Goal: Navigation & Orientation: Find specific page/section

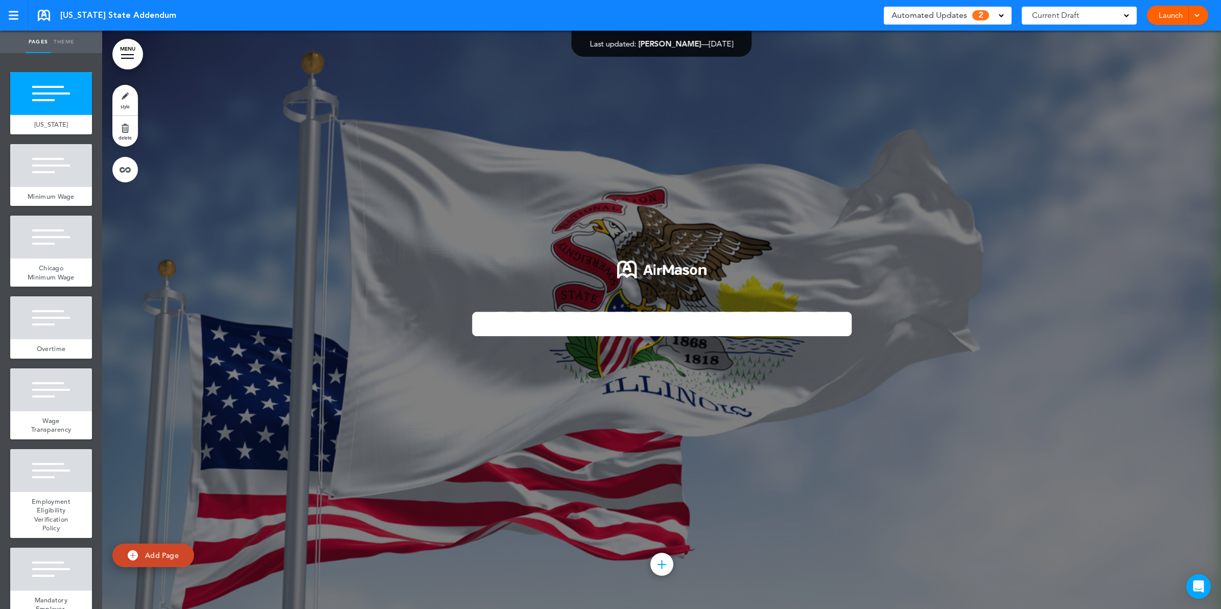
click at [999, 16] on span at bounding box center [1001, 14] width 5 height 5
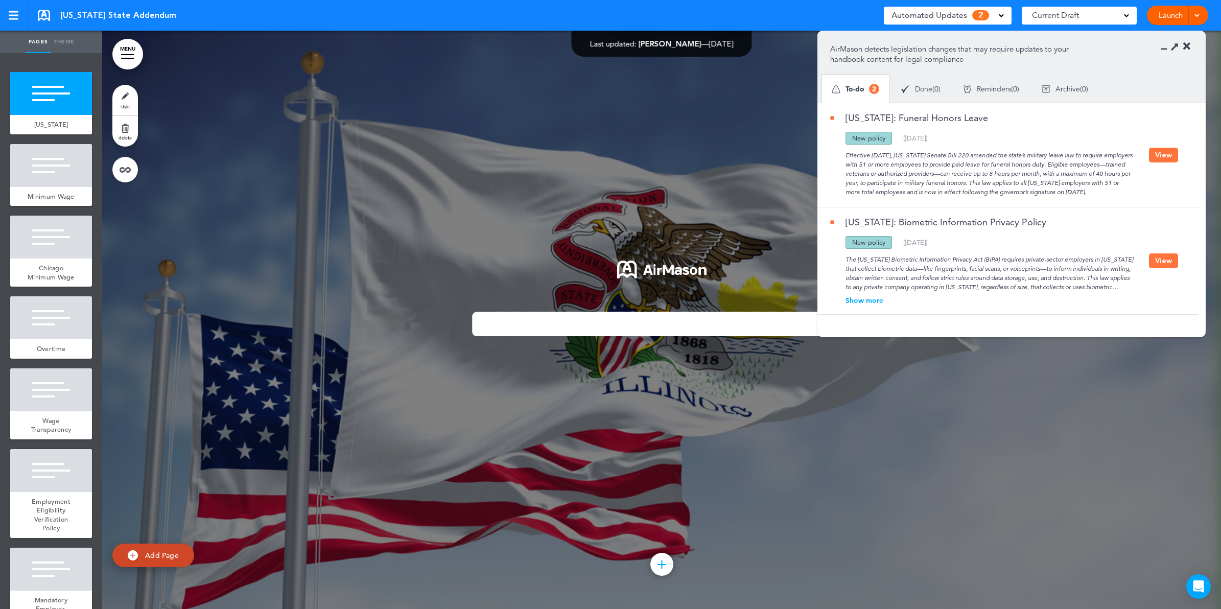
click at [1187, 46] on icon at bounding box center [1186, 46] width 7 height 10
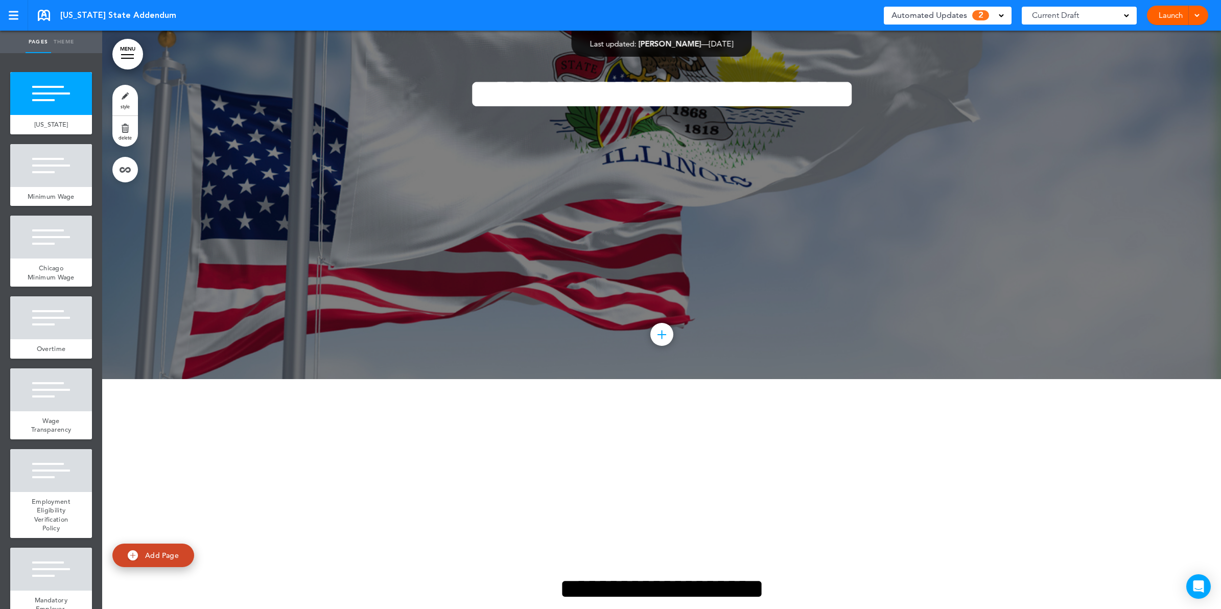
scroll to position [319, 0]
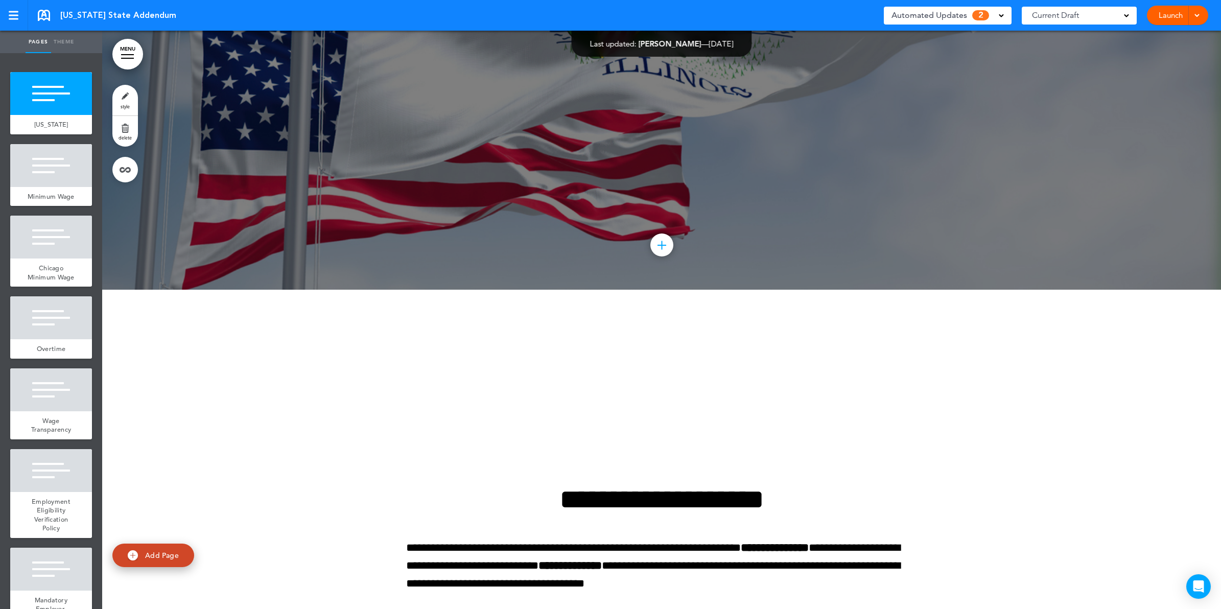
click at [125, 62] on link "MENU" at bounding box center [127, 54] width 31 height 31
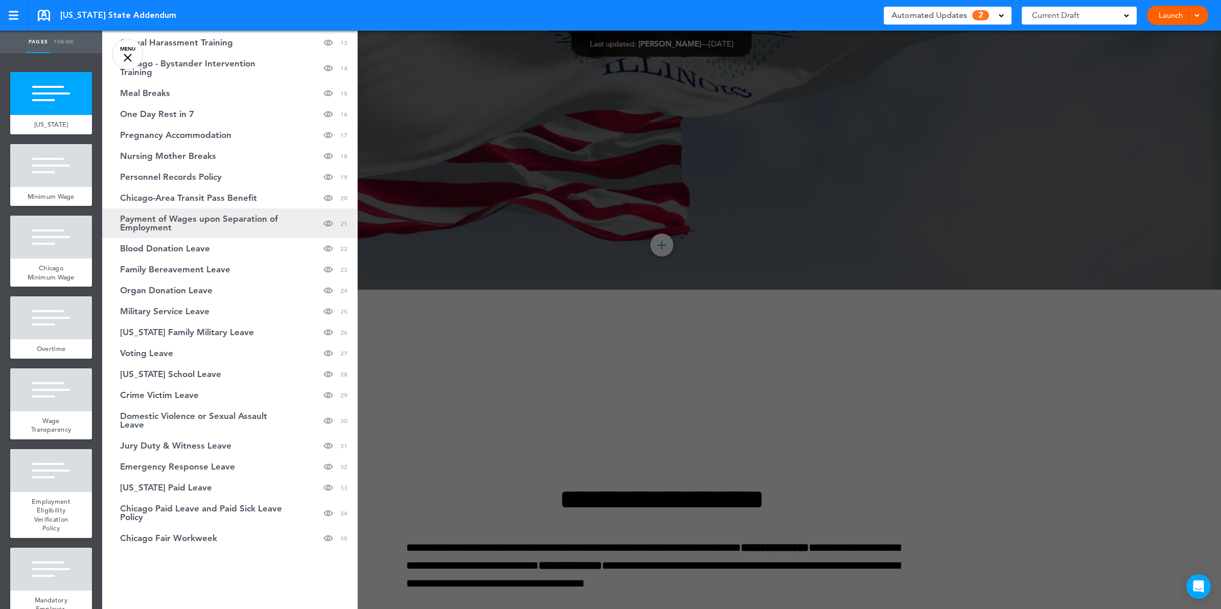
scroll to position [320, 0]
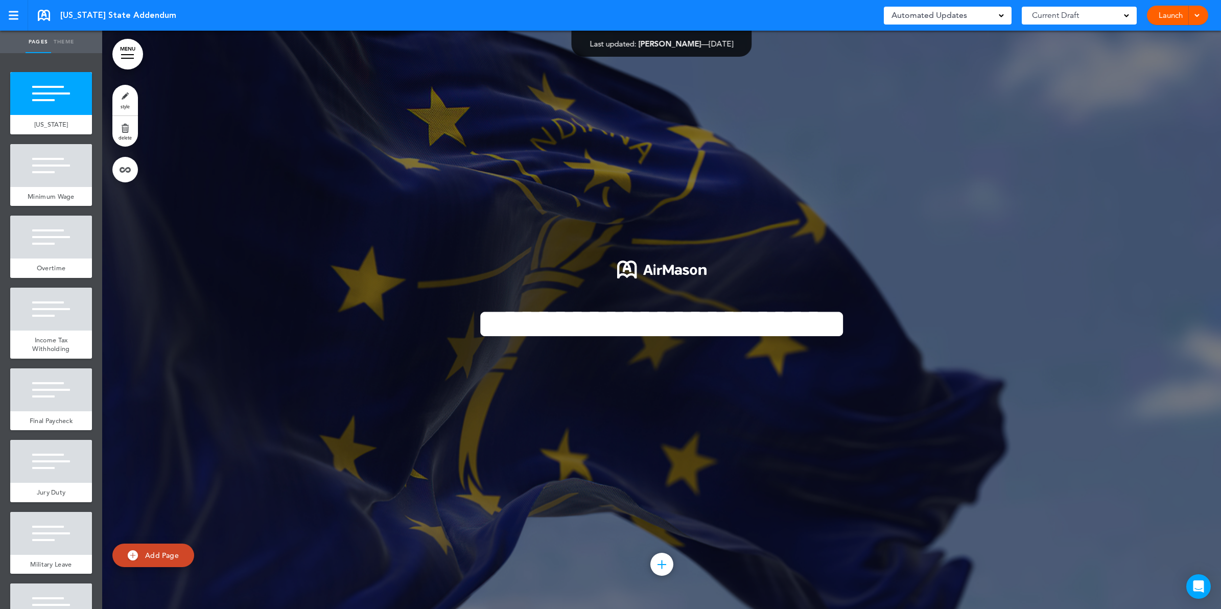
click at [138, 50] on link "MENU" at bounding box center [127, 54] width 31 height 31
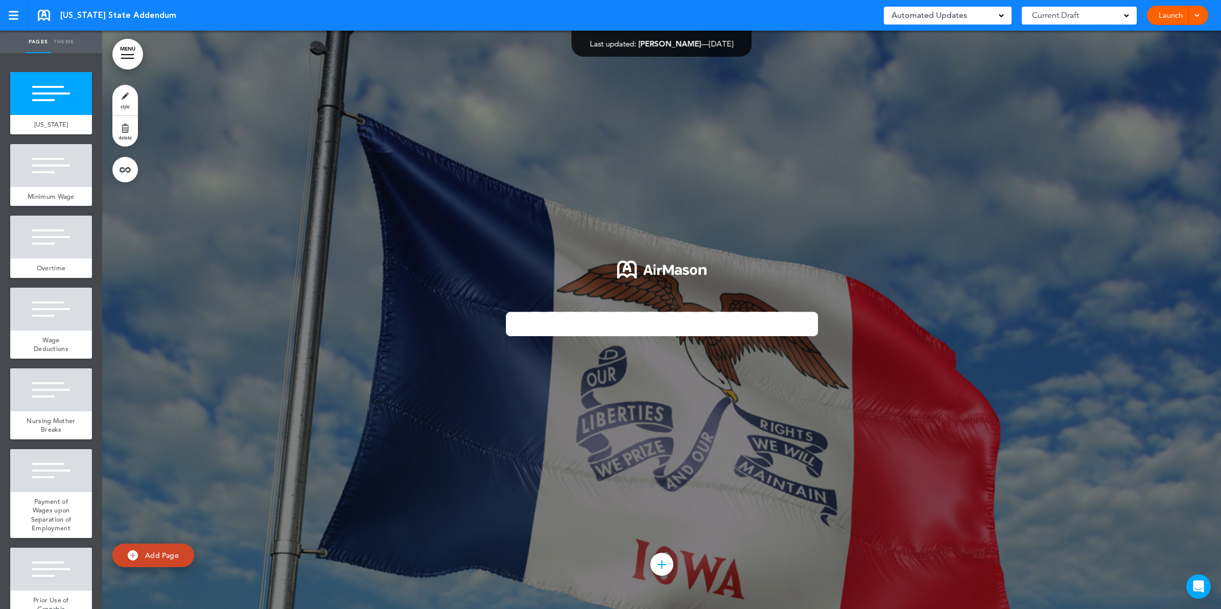
click at [131, 59] on link "MENU" at bounding box center [127, 54] width 31 height 31
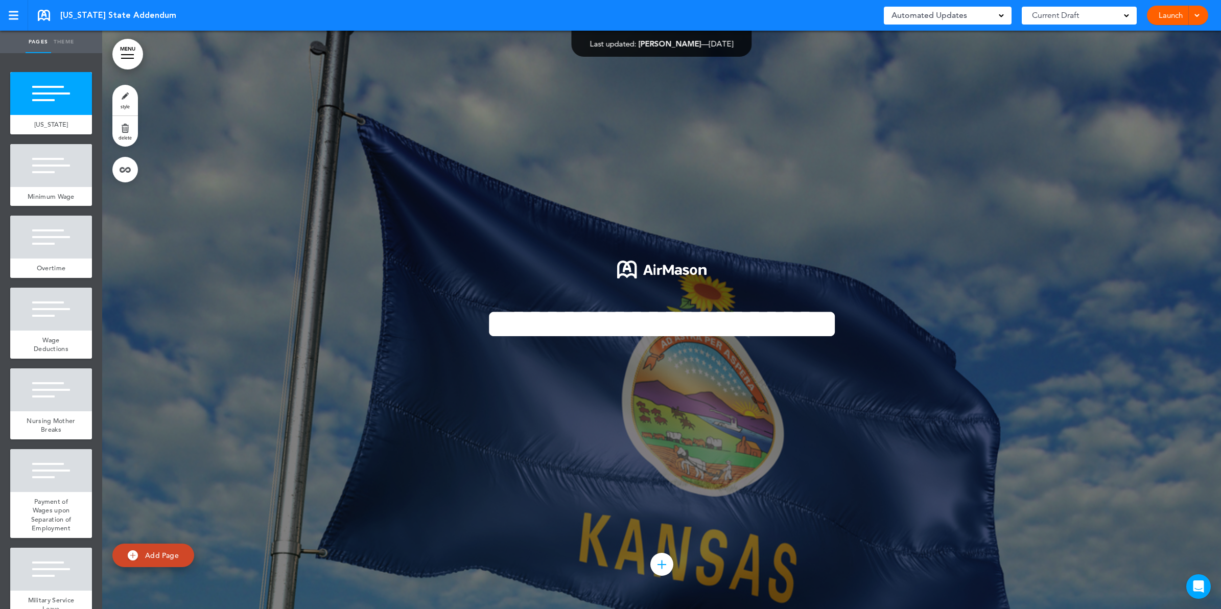
click at [123, 54] on div at bounding box center [127, 54] width 13 height 1
